Goal: Transaction & Acquisition: Purchase product/service

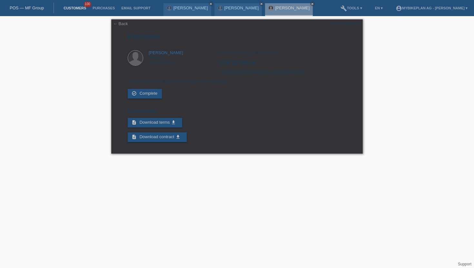
click at [78, 9] on link "Customers" at bounding box center [74, 8] width 29 height 4
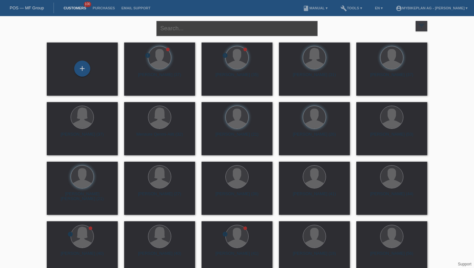
click at [170, 33] on input "text" at bounding box center [236, 28] width 161 height 15
paste input "[PERSON_NAME]"
type input "[PERSON_NAME]"
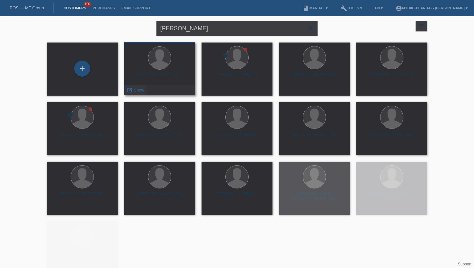
click at [139, 92] on span "Show" at bounding box center [139, 90] width 11 height 5
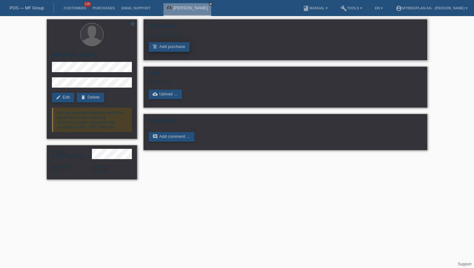
click at [165, 50] on link "add_shopping_cart Add purchase" at bounding box center [169, 47] width 41 height 10
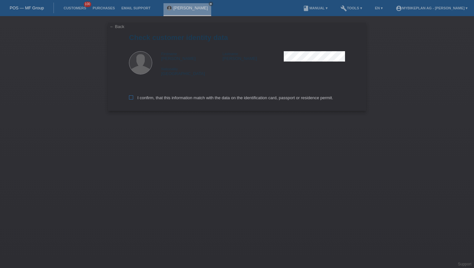
click at [131, 98] on icon at bounding box center [131, 97] width 4 height 4
click at [131, 98] on input "I confirm, that this information match with the data on the identification card…" at bounding box center [131, 97] width 4 height 4
checkbox input "true"
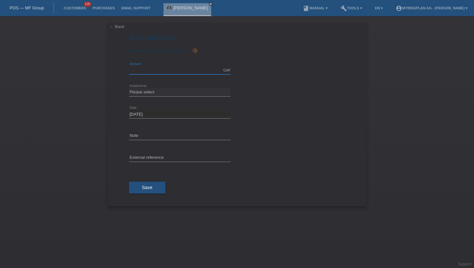
click at [151, 73] on input "text" at bounding box center [180, 70] width 102 height 8
type input "3000.00"
click at [152, 89] on select "Please select 6 instalments 12 instalments 18 instalments 24 instalments 36 ins…" at bounding box center [180, 92] width 102 height 8
select select "488"
click at [129, 88] on select "Please select 6 instalments 12 instalments 18 instalments 24 instalments 36 ins…" at bounding box center [180, 92] width 102 height 8
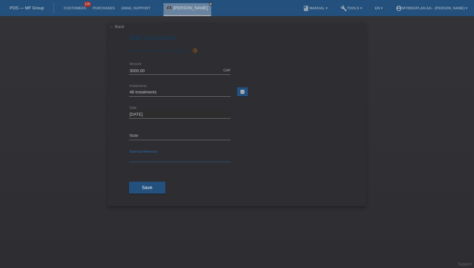
click at [137, 160] on input "text" at bounding box center [180, 158] width 102 height 8
click at [151, 188] on span "Save" at bounding box center [147, 187] width 11 height 5
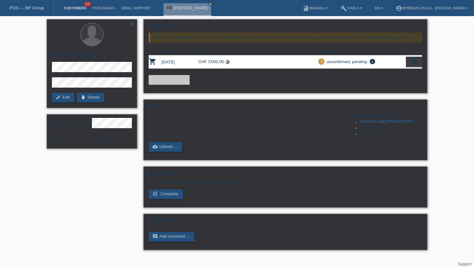
click at [75, 8] on link "Customers" at bounding box center [74, 8] width 29 height 4
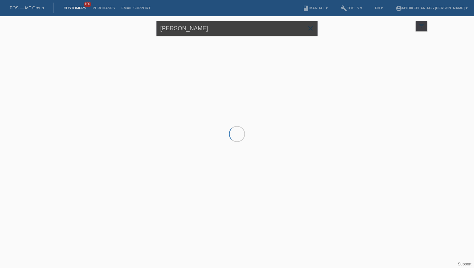
click at [213, 31] on input "[PERSON_NAME]" at bounding box center [236, 28] width 161 height 15
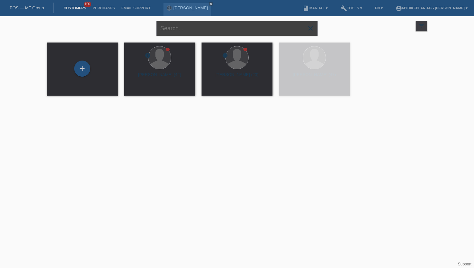
paste input "[PERSON_NAME]"
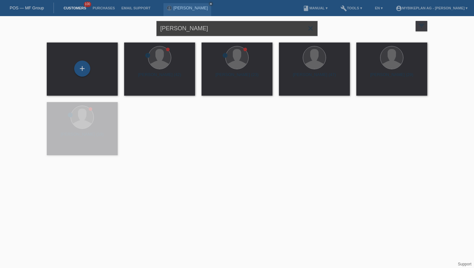
type input "[PERSON_NAME]"
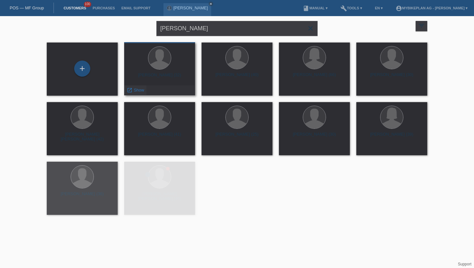
click at [131, 92] on icon "launch" at bounding box center [130, 90] width 6 height 6
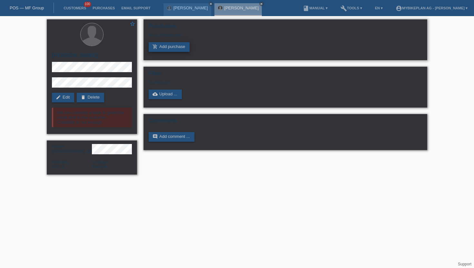
click at [166, 45] on link "add_shopping_cart Add purchase" at bounding box center [169, 47] width 41 height 10
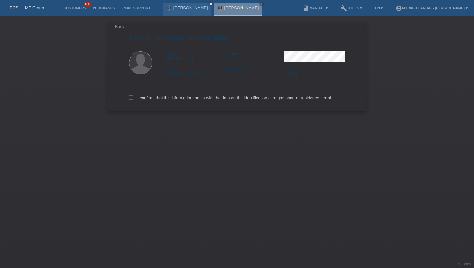
click at [131, 100] on icon at bounding box center [131, 97] width 4 height 4
click at [131, 100] on input "I confirm, that this information match with the data on the identification card…" at bounding box center [131, 97] width 4 height 4
checkbox input "true"
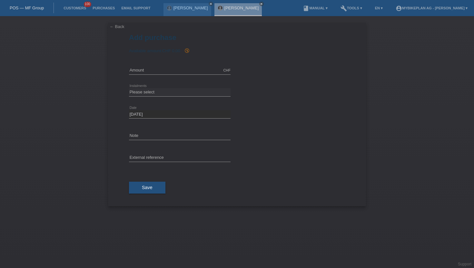
click at [116, 24] on div "← Back Add purchase Available amount: CHF 0.00 history_toggle_off error Date" at bounding box center [237, 115] width 258 height 184
click at [116, 28] on link "← Back" at bounding box center [117, 26] width 15 height 5
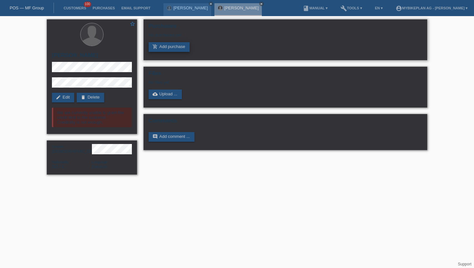
click at [161, 46] on link "add_shopping_cart Add purchase" at bounding box center [169, 47] width 41 height 10
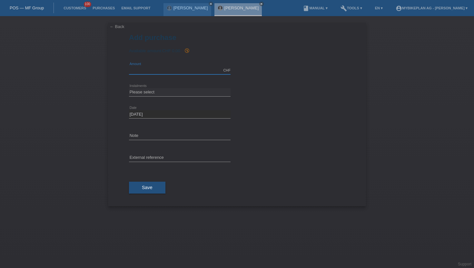
click at [148, 70] on input "text" at bounding box center [180, 70] width 102 height 8
type input "15000.00"
click at [141, 102] on div "Please select 6 instalments 12 instalments 18 instalments 24 instalments 36 ins…" at bounding box center [180, 93] width 102 height 22
click at [142, 96] on select "Please select 6 instalments 12 instalments 18 instalments 24 instalments 36 ins…" at bounding box center [180, 92] width 102 height 8
select select "488"
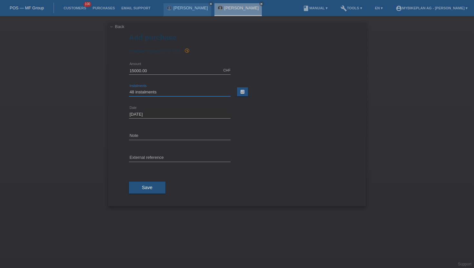
click at [129, 88] on select "Please select 6 instalments 12 instalments 18 instalments 24 instalments 36 ins…" at bounding box center [180, 92] width 102 height 8
click at [144, 190] on button "Save" at bounding box center [147, 188] width 36 height 12
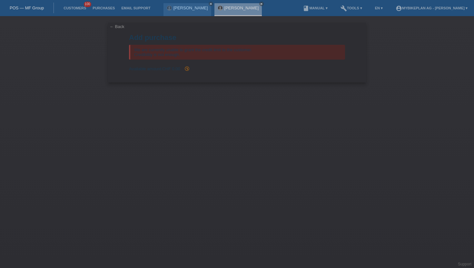
click at [114, 26] on link "← Back" at bounding box center [117, 26] width 15 height 5
